Goal: Contribute content: Add original content to the website for others to see

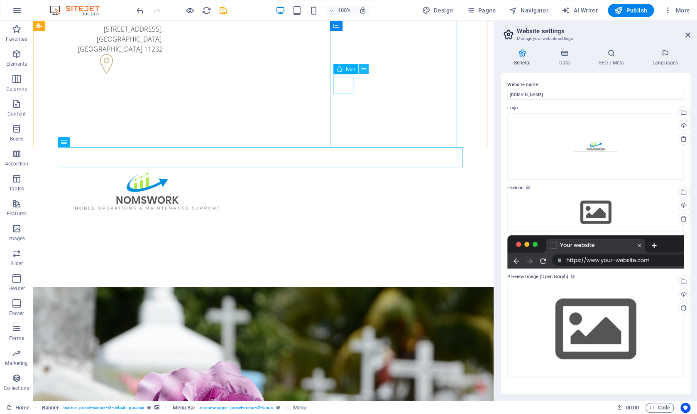
click at [365, 70] on icon at bounding box center [364, 69] width 5 height 9
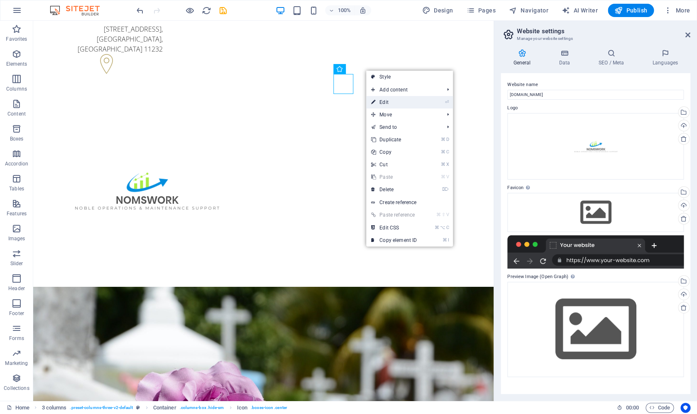
click at [377, 100] on link "⏎ Edit" at bounding box center [394, 102] width 56 height 12
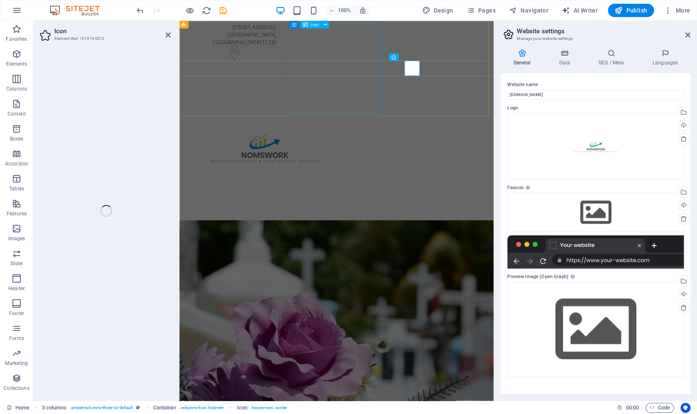
select select "xMinYMid"
select select "rem"
select select "px"
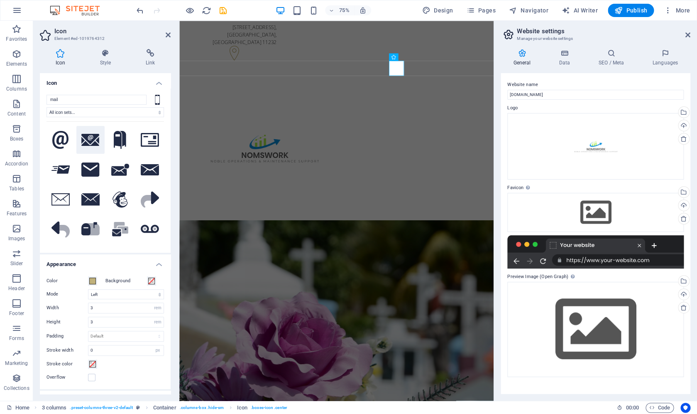
type input "mail"
click at [95, 141] on icon at bounding box center [90, 140] width 18 height 12
click at [309, 326] on div "+1-123-456-7890 +1-123-456-7890" at bounding box center [249, 336] width 120 height 20
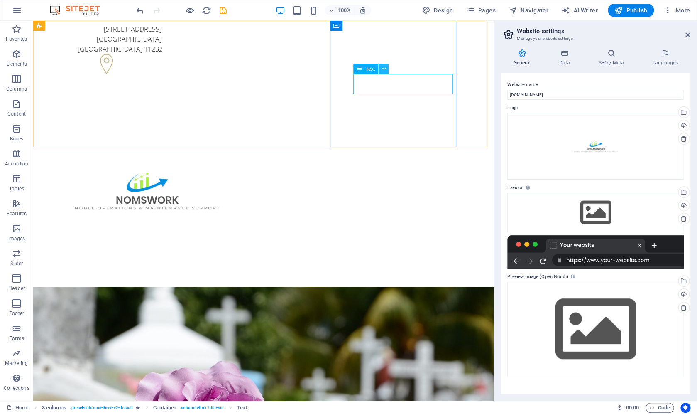
click at [383, 66] on icon at bounding box center [383, 69] width 5 height 9
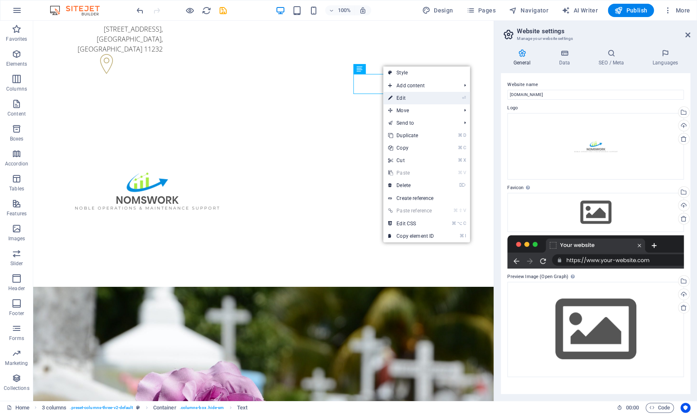
click at [402, 99] on link "⏎ Edit" at bounding box center [411, 98] width 56 height 12
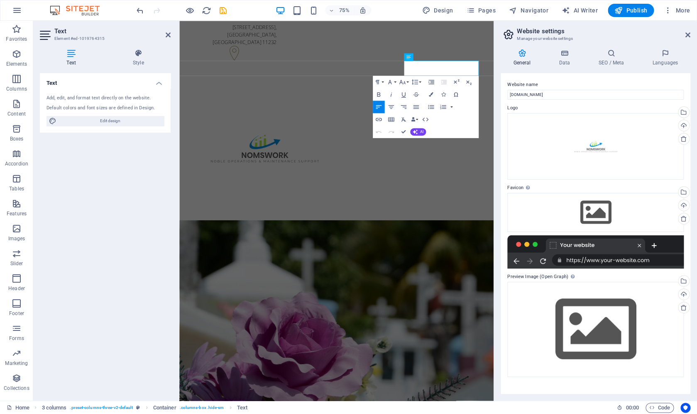
click at [76, 61] on h4 "Text" at bounding box center [73, 57] width 66 height 17
click at [240, 327] on span "+1-123-456-7890" at bounding box center [214, 331] width 51 height 9
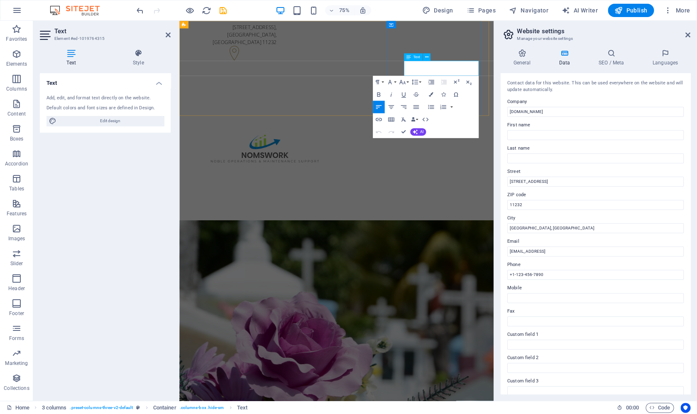
click at [240, 327] on span "+1-123-456-7890" at bounding box center [214, 331] width 51 height 9
click at [426, 58] on icon at bounding box center [426, 57] width 3 height 7
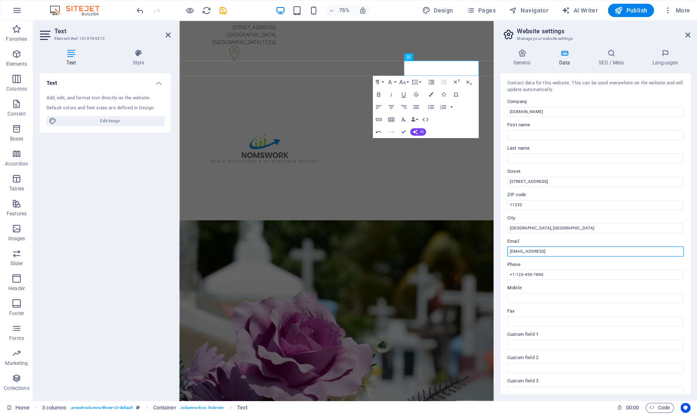
drag, startPoint x: 606, startPoint y: 250, endPoint x: 485, endPoint y: 239, distance: 122.2
click at [508, 246] on input "[EMAIL_ADDRESS]" at bounding box center [596, 251] width 177 height 10
type input "[EMAIL_ADDRESS][DOMAIN_NAME]"
click at [240, 327] on span "+1-123-456-7890" at bounding box center [214, 331] width 51 height 9
click at [427, 57] on icon at bounding box center [426, 57] width 3 height 7
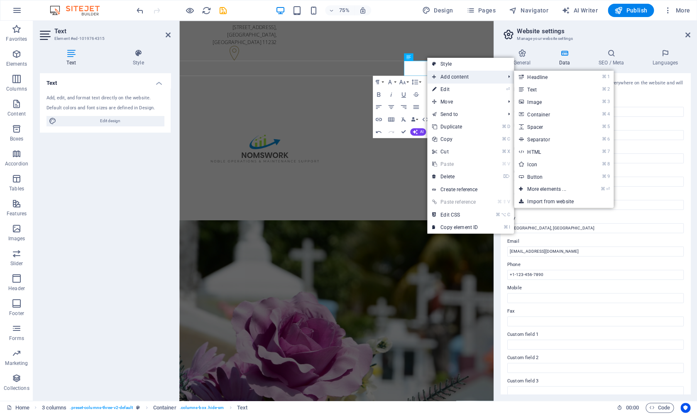
click at [460, 76] on span "Add content" at bounding box center [464, 77] width 74 height 12
click at [541, 93] on link "⌘ 2 Text" at bounding box center [548, 89] width 69 height 12
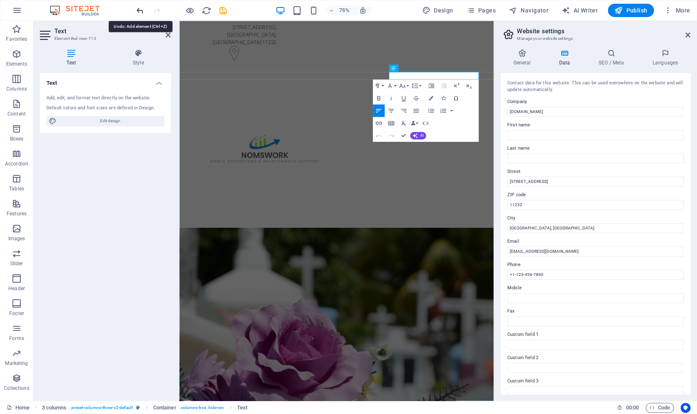
click at [140, 12] on icon "undo" at bounding box center [140, 11] width 10 height 10
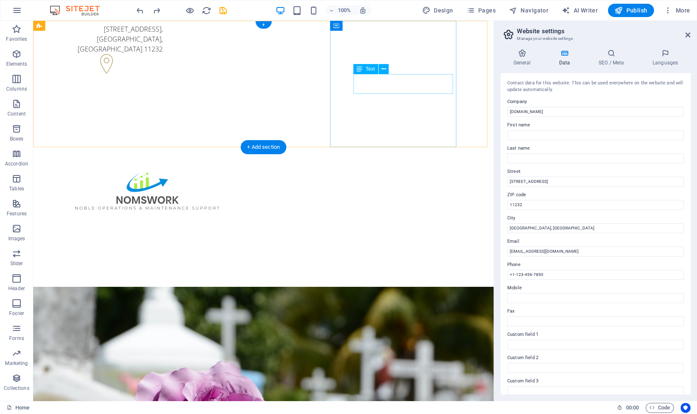
click at [163, 326] on div "+1-123-456-7890 +1-123-456-7890" at bounding box center [103, 336] width 120 height 20
click at [382, 74] on div "Text" at bounding box center [373, 69] width 41 height 10
click at [385, 68] on icon at bounding box center [383, 69] width 5 height 9
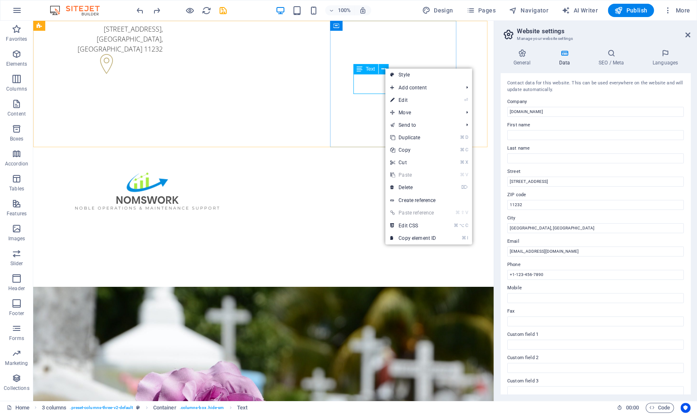
click at [358, 69] on icon at bounding box center [360, 69] width 6 height 10
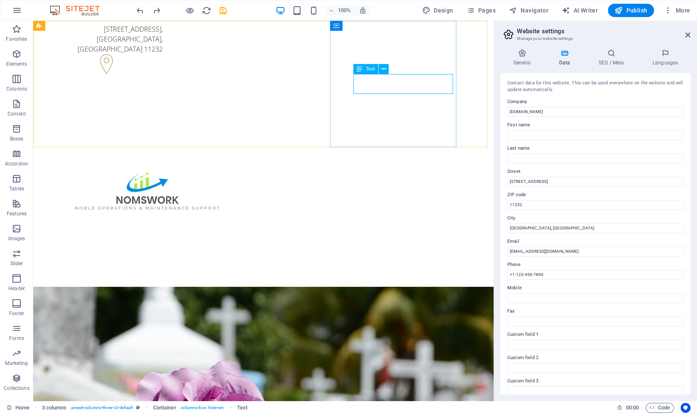
click at [359, 68] on icon at bounding box center [360, 69] width 6 height 10
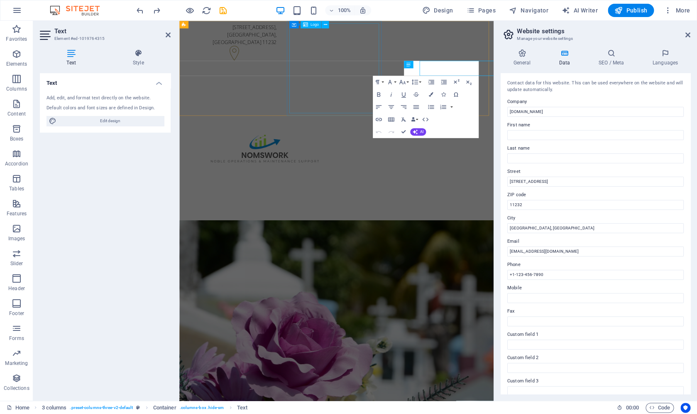
click at [309, 86] on div at bounding box center [249, 190] width 120 height 208
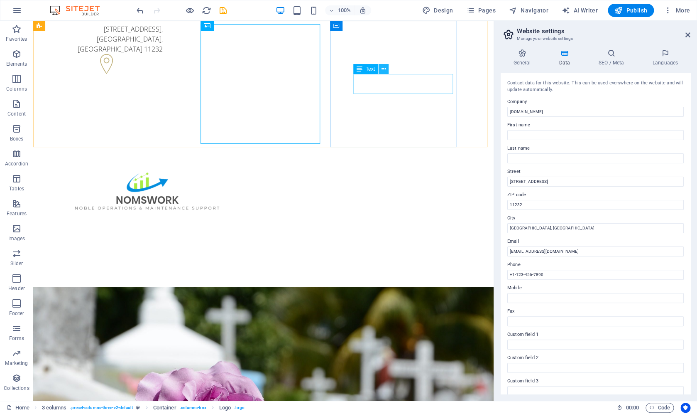
click at [386, 69] on button at bounding box center [384, 69] width 10 height 10
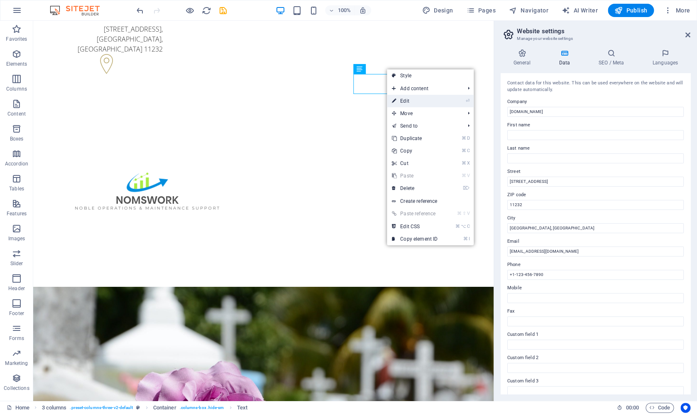
click at [410, 102] on link "⏎ Edit" at bounding box center [415, 101] width 56 height 12
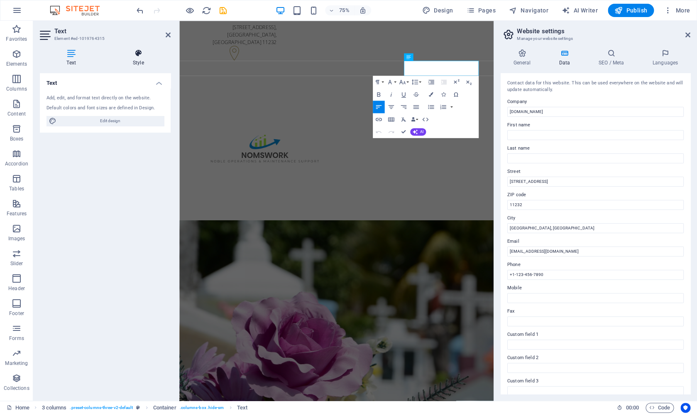
click at [132, 60] on h4 "Style" at bounding box center [138, 57] width 65 height 17
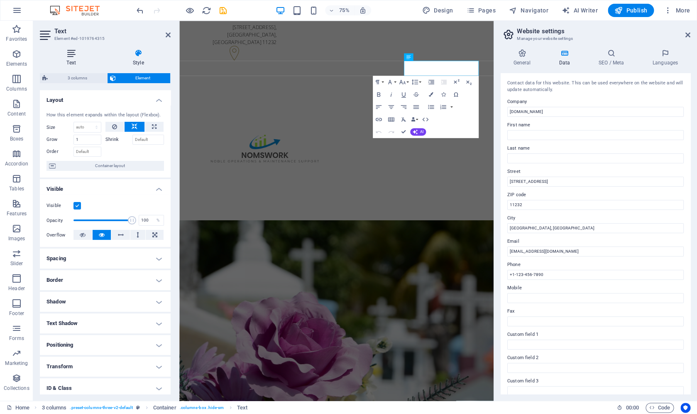
click at [69, 60] on h4 "Text" at bounding box center [73, 57] width 66 height 17
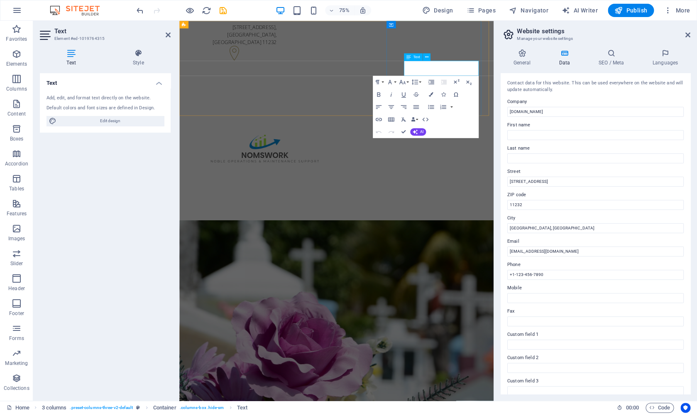
click at [240, 327] on span "+1-123-456-7890" at bounding box center [214, 331] width 51 height 9
click at [240, 337] on span "+1-123-456-7890" at bounding box center [214, 341] width 51 height 9
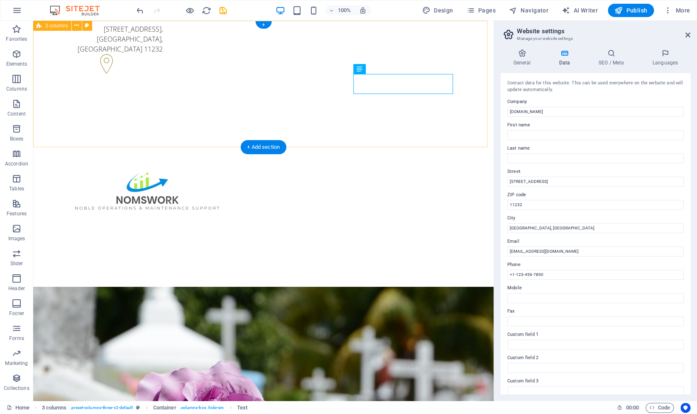
click at [487, 22] on div "[STREET_ADDRESS] [EMAIL_ADDRESS][DOMAIN_NAME] [EMAIL_ADDRESS][DOMAIN_NAME]" at bounding box center [263, 185] width 461 height 329
click at [76, 25] on icon at bounding box center [76, 25] width 5 height 9
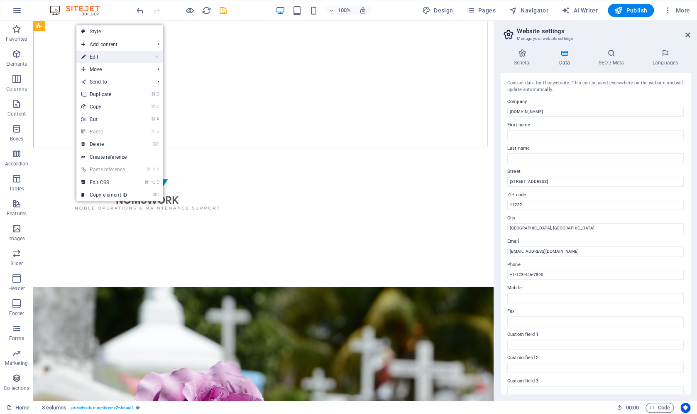
click at [91, 53] on link "⏎ Edit" at bounding box center [104, 57] width 56 height 12
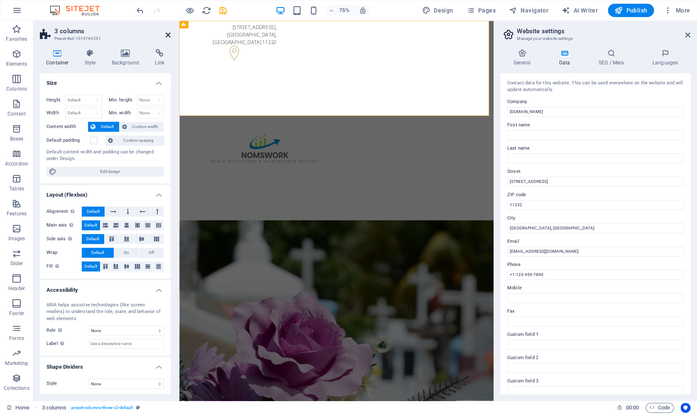
click at [167, 34] on icon at bounding box center [168, 35] width 5 height 7
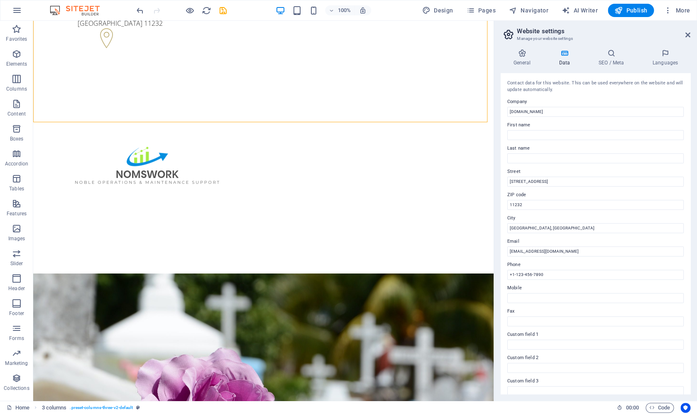
scroll to position [23, 0]
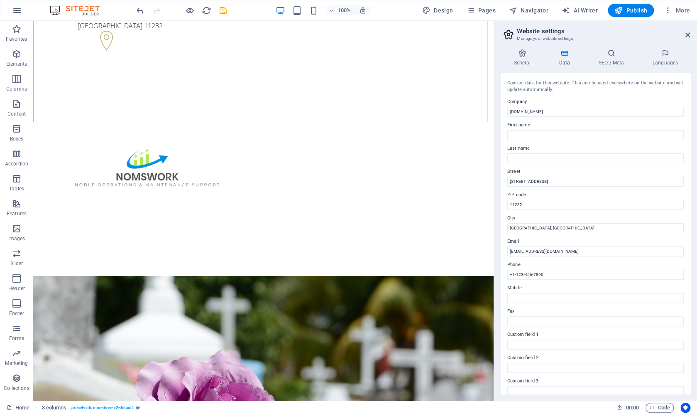
drag, startPoint x: 491, startPoint y: 100, endPoint x: 527, endPoint y: 126, distance: 44.7
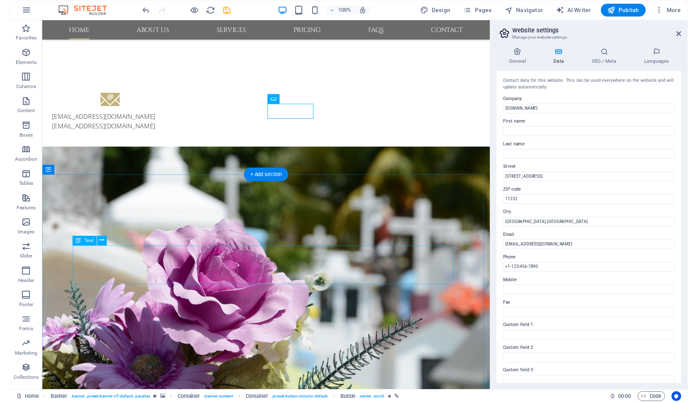
scroll to position [143, 0]
